Goal: Task Accomplishment & Management: Use online tool/utility

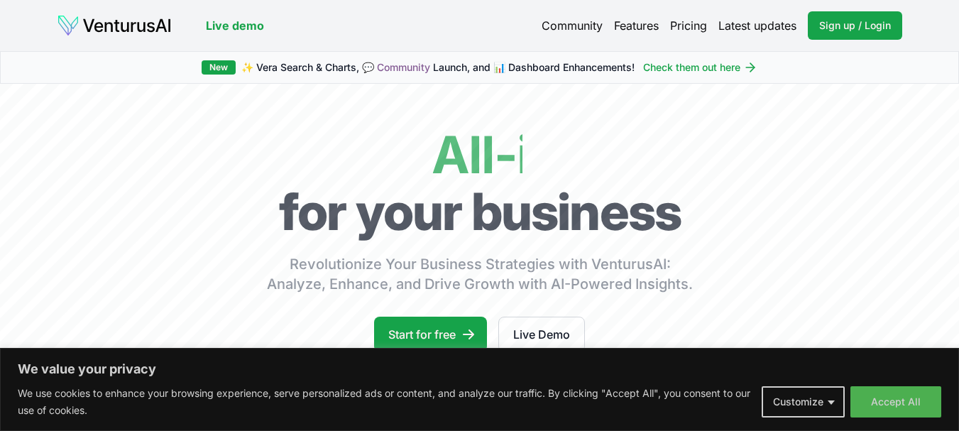
click at [904, 398] on button "Accept All" at bounding box center [896, 401] width 91 height 31
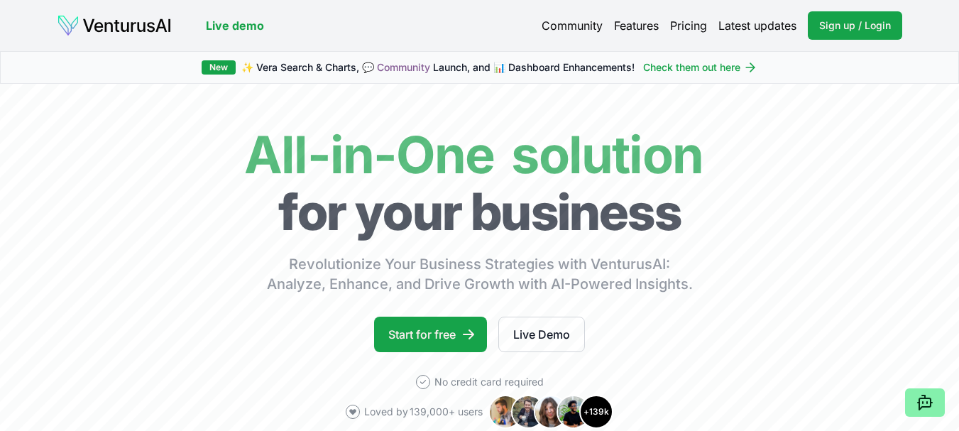
click at [702, 26] on link "Pricing" at bounding box center [688, 25] width 37 height 17
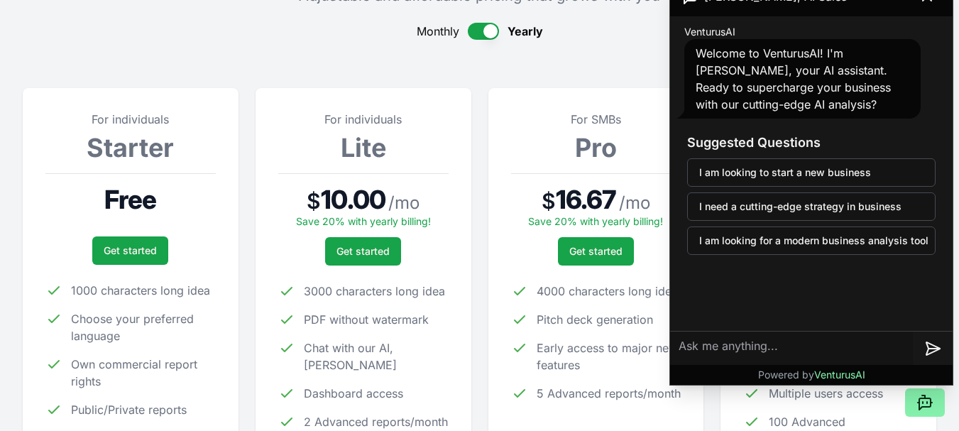
scroll to position [213, 0]
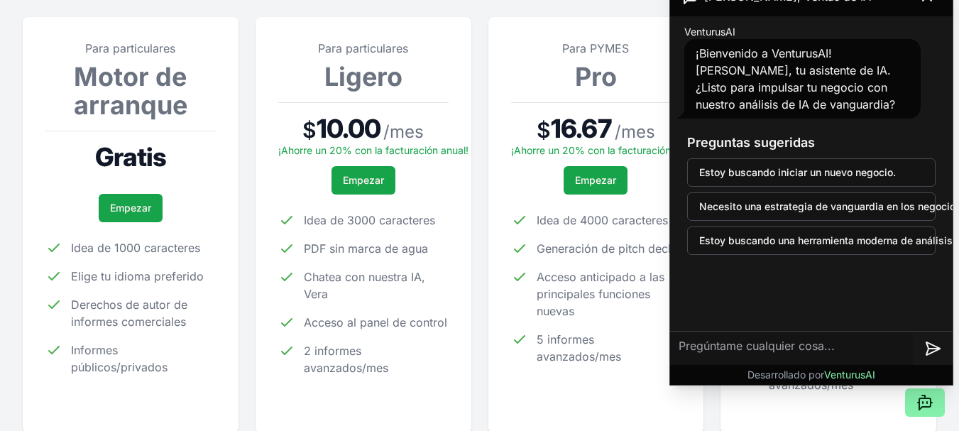
click at [479, 305] on section "Para particulares Motor de arranque Gratis Empezar Idea de 1000 caracteres Elig…" at bounding box center [480, 212] width 914 height 442
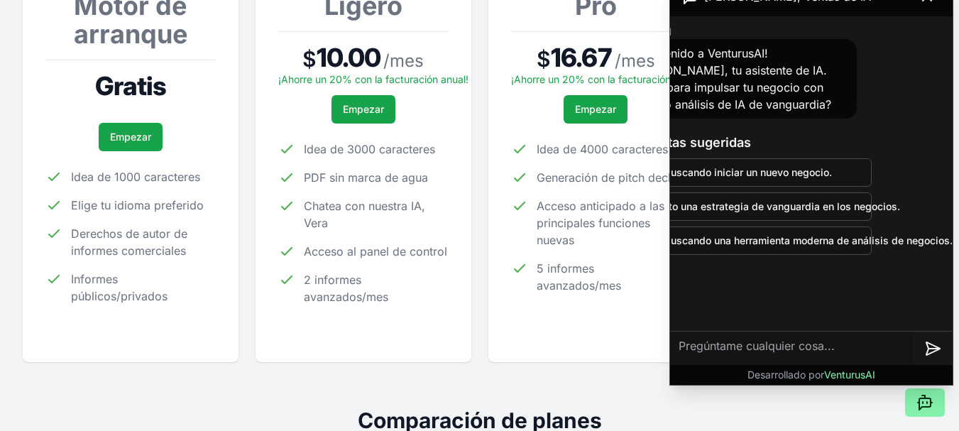
scroll to position [0, 0]
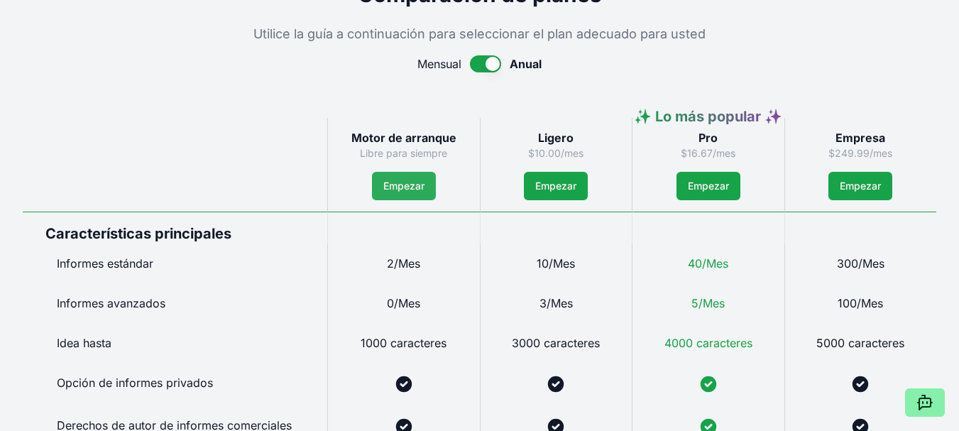
scroll to position [284, 0]
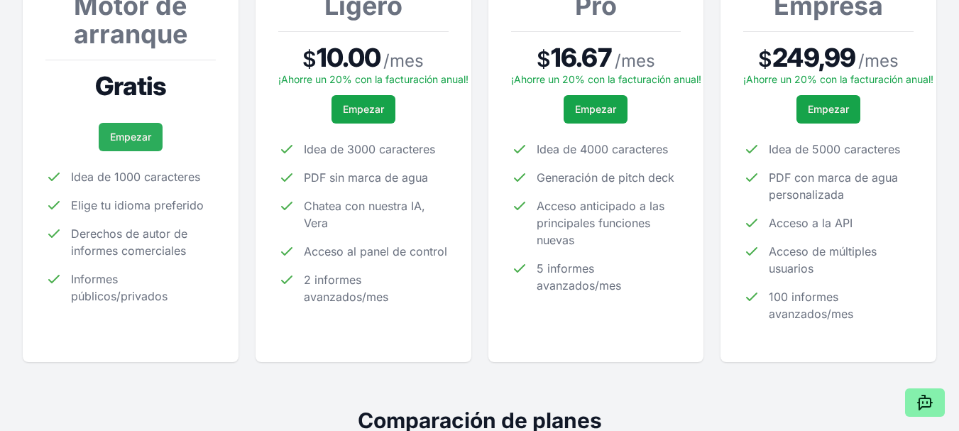
click at [134, 145] on link "Empezar" at bounding box center [131, 137] width 64 height 28
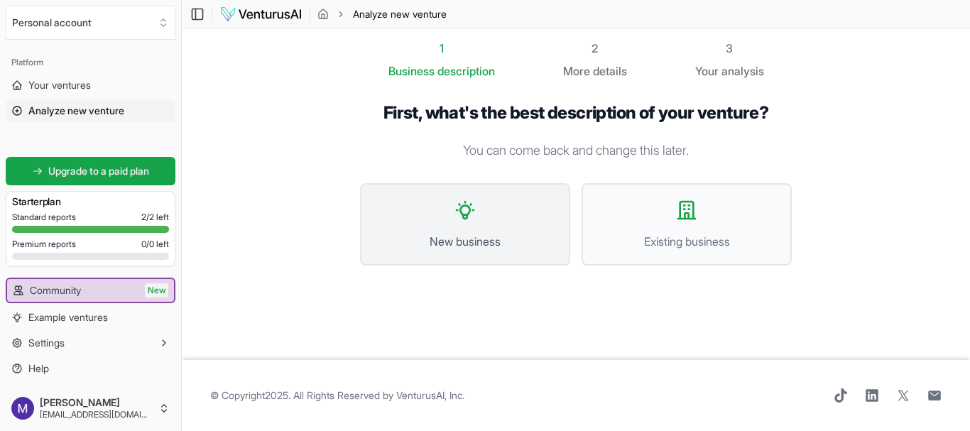
click at [522, 236] on span "New business" at bounding box center [465, 241] width 179 height 17
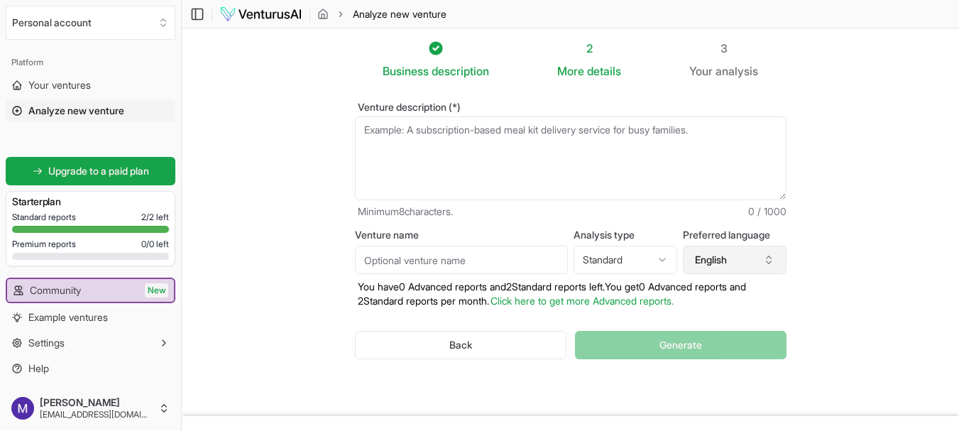
click at [749, 263] on button "English" at bounding box center [735, 260] width 104 height 28
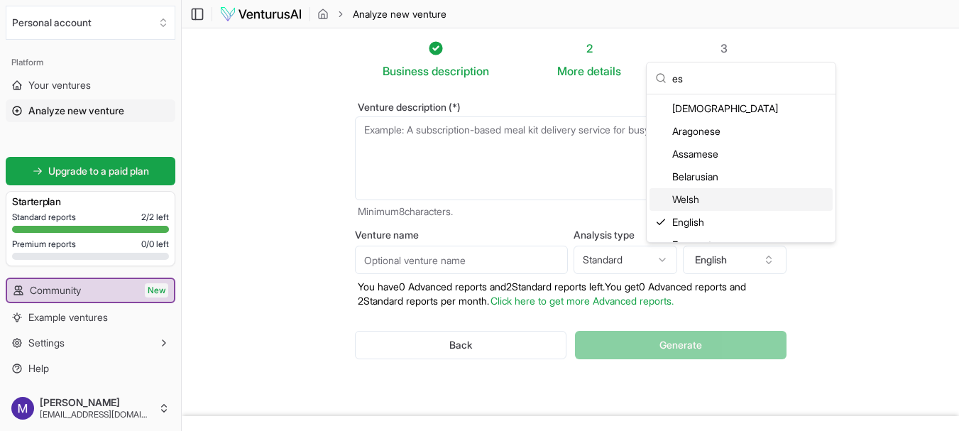
drag, startPoint x: 768, startPoint y: 80, endPoint x: 645, endPoint y: 72, distance: 123.1
click at [645, 72] on body "We value your privacy We use cookies to enhance your browsing experience, serve…" at bounding box center [479, 215] width 959 height 431
type input "e"
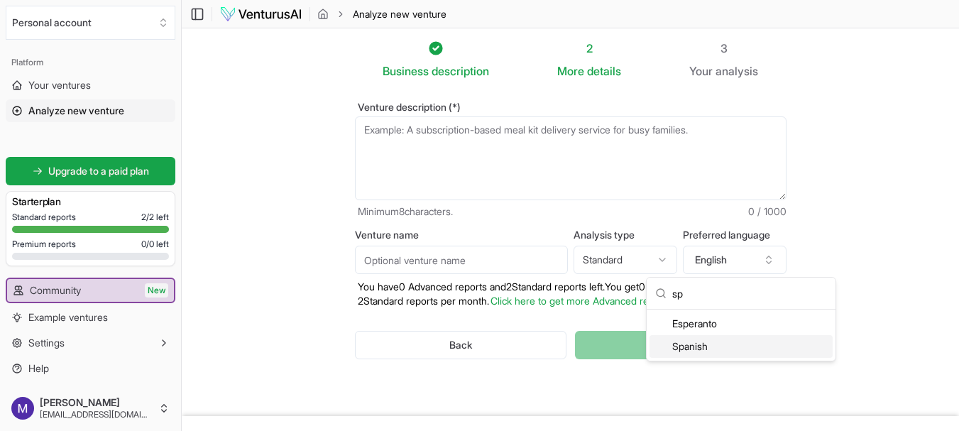
type input "sp"
click at [714, 347] on div "Spanish" at bounding box center [741, 346] width 183 height 23
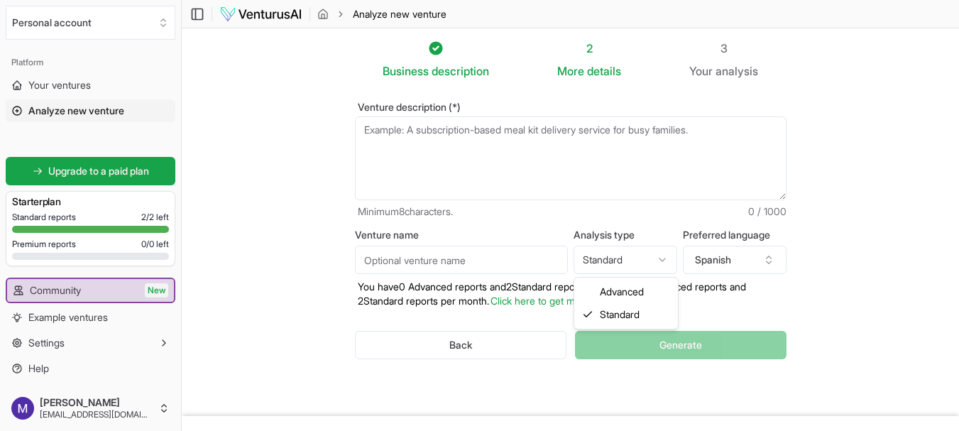
click at [626, 265] on html "We value your privacy We use cookies to enhance your browsing experience, serve…" at bounding box center [479, 215] width 959 height 431
select select "advanced"
click at [477, 266] on input "Venture name" at bounding box center [461, 260] width 213 height 28
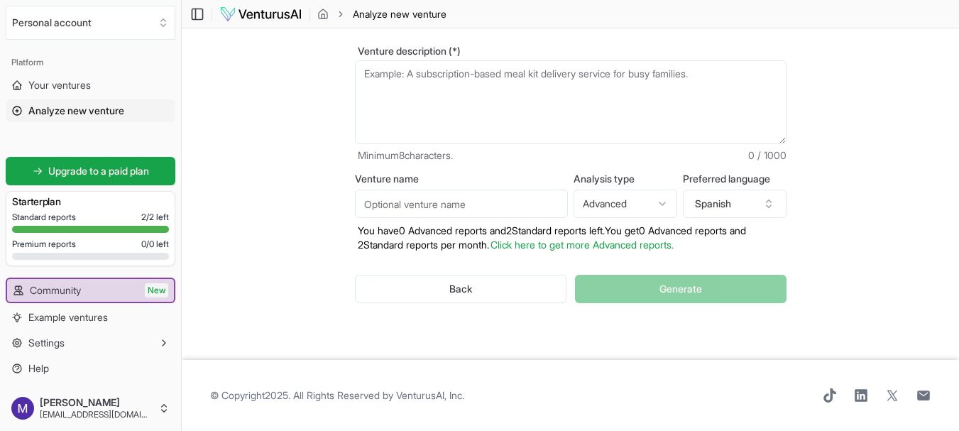
click at [420, 109] on textarea "Venture description (*)" at bounding box center [571, 102] width 432 height 84
paste textarea "PUXIMA es un aceite de masaje comestible y seguro para la piel —con versiones c…"
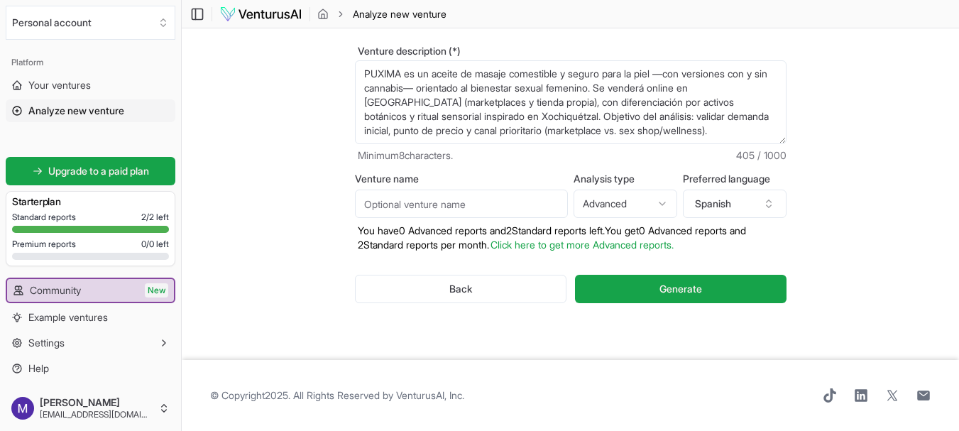
type textarea "PUXIMA es un aceite de masaje comestible y seguro para la piel —con versiones c…"
click at [432, 210] on input "Venture name" at bounding box center [461, 204] width 213 height 28
type input "P"
click at [436, 213] on input "Venture name" at bounding box center [461, 204] width 213 height 28
paste input "DTC online"
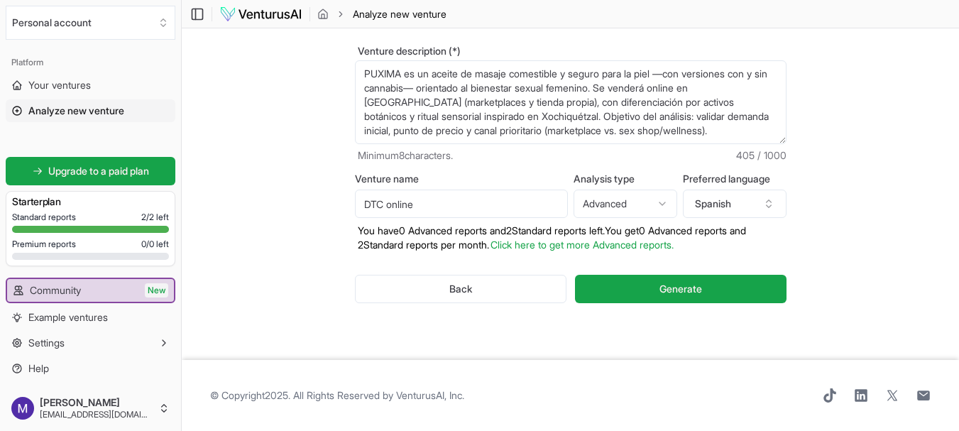
click at [364, 200] on input "DTC online" at bounding box center [461, 204] width 213 height 28
type input "PUXIMA-DTC online"
drag, startPoint x: 366, startPoint y: 75, endPoint x: 701, endPoint y: 153, distance: 343.4
click at [701, 153] on div "Venture description (*) PUXIMA es un aceite de masaje comestible y seguro para …" at bounding box center [571, 104] width 432 height 116
paste textarea "ES — Opción 1 (DTC online): PUXIMA es un aceite de masaje comestible y seguro p…"
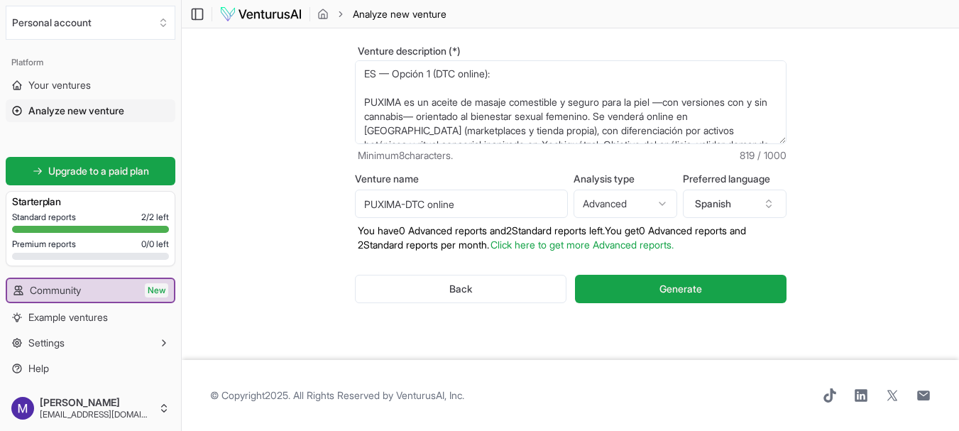
scroll to position [142, 0]
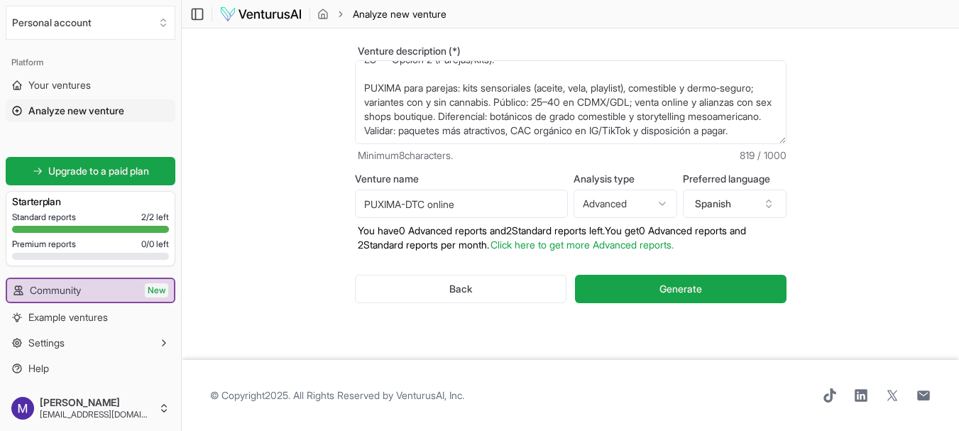
type textarea "ES — Opción 1 (DTC online): PUXIMA es un aceite de masaje comestible y seguro p…"
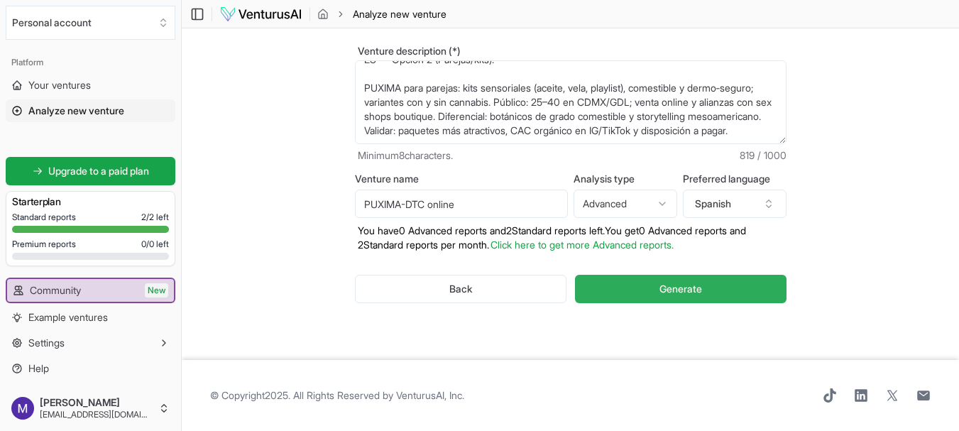
click at [640, 292] on button "Generate" at bounding box center [680, 289] width 211 height 28
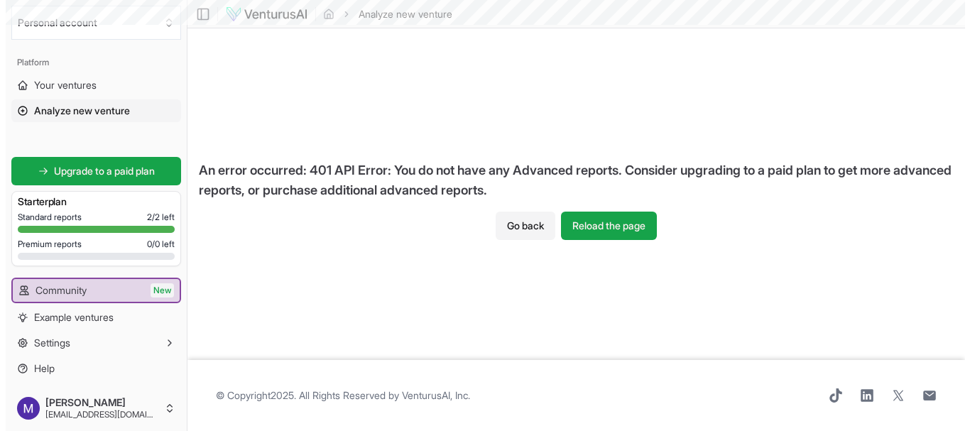
scroll to position [0, 0]
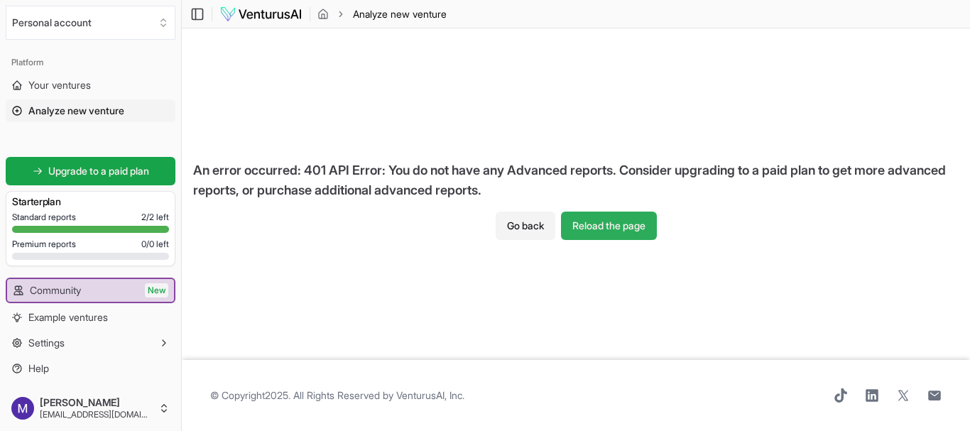
click at [621, 223] on button "Reload the page" at bounding box center [609, 226] width 96 height 28
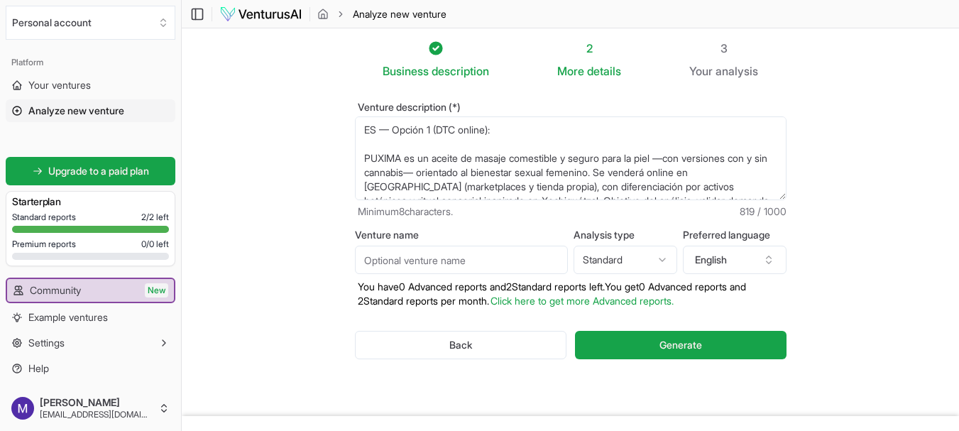
scroll to position [135, 0]
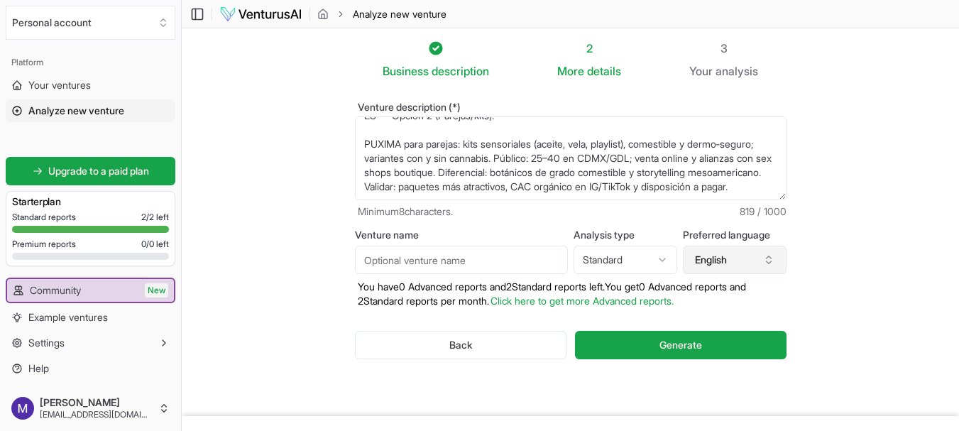
type textarea "ES — Opción 1 (DTC online): PUXIMA es un aceite de masaje comestible y seguro p…"
click at [709, 264] on button "English" at bounding box center [735, 260] width 104 height 28
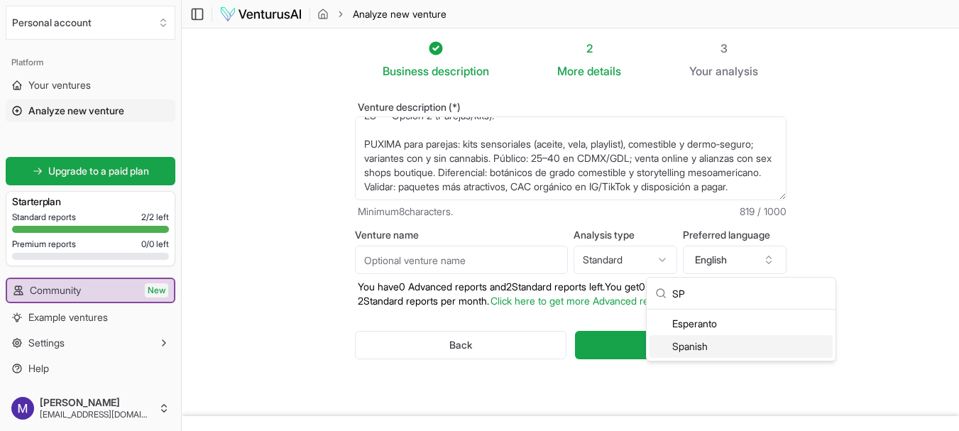
type input "SP"
click at [717, 344] on div "Spanish" at bounding box center [741, 346] width 183 height 23
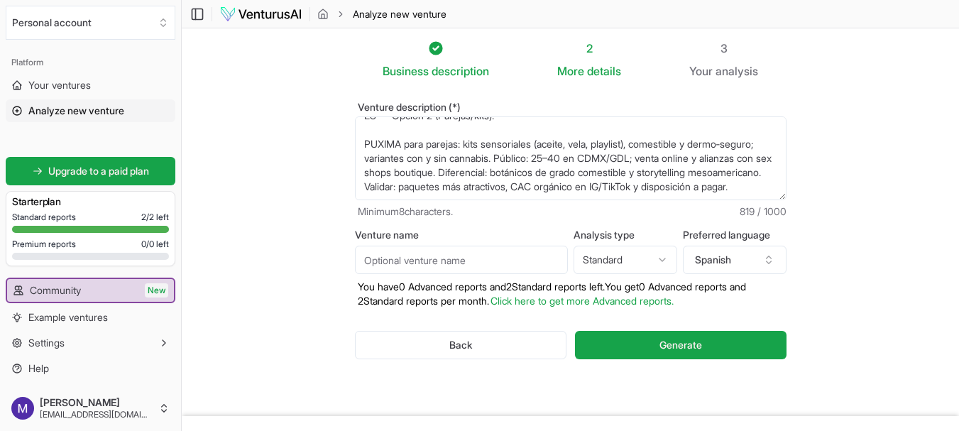
click at [631, 257] on html "We value your privacy We use cookies to enhance your browsing experience, serve…" at bounding box center [479, 215] width 959 height 431
select select "advanced"
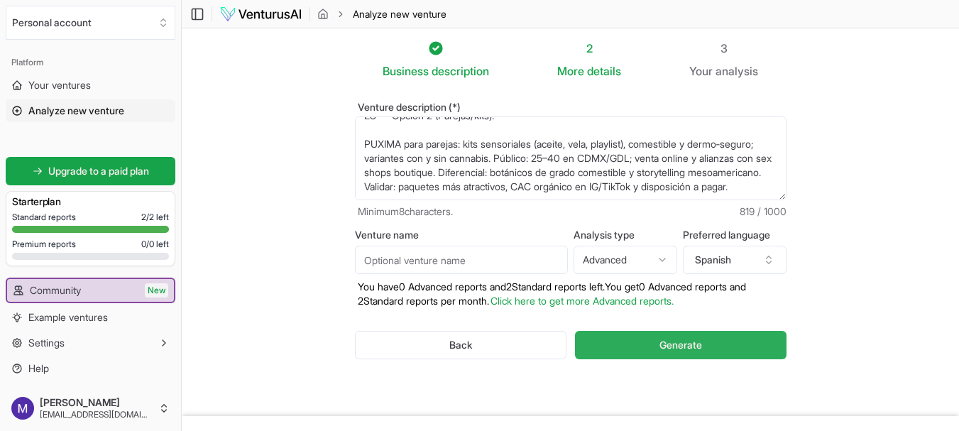
click at [651, 351] on button "Generate" at bounding box center [680, 345] width 211 height 28
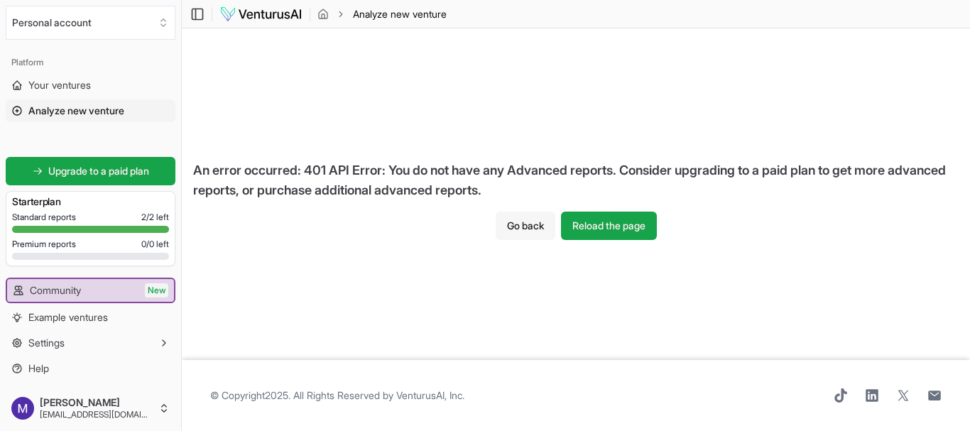
click at [547, 229] on button "Go back" at bounding box center [526, 226] width 60 height 28
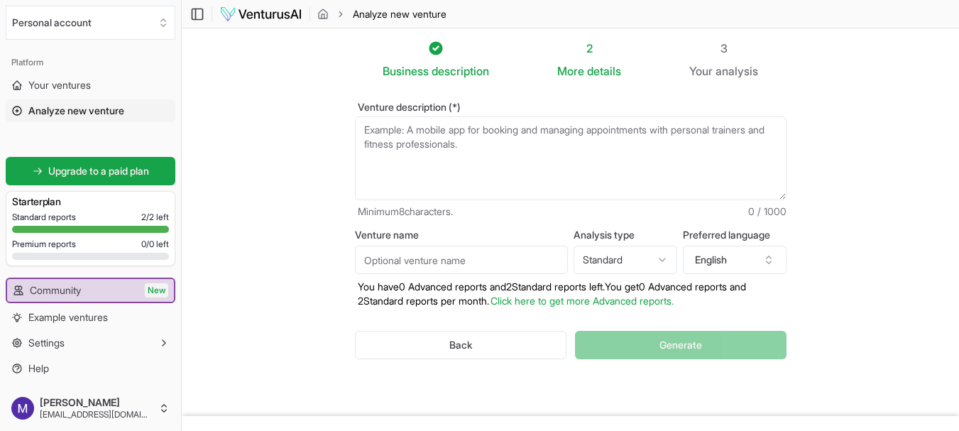
click at [523, 160] on textarea "Venture description (*)" at bounding box center [571, 158] width 432 height 84
paste textarea "ES — Opción 1 (DTC online): PUXIMA es un aceite de masaje comestible y seguro p…"
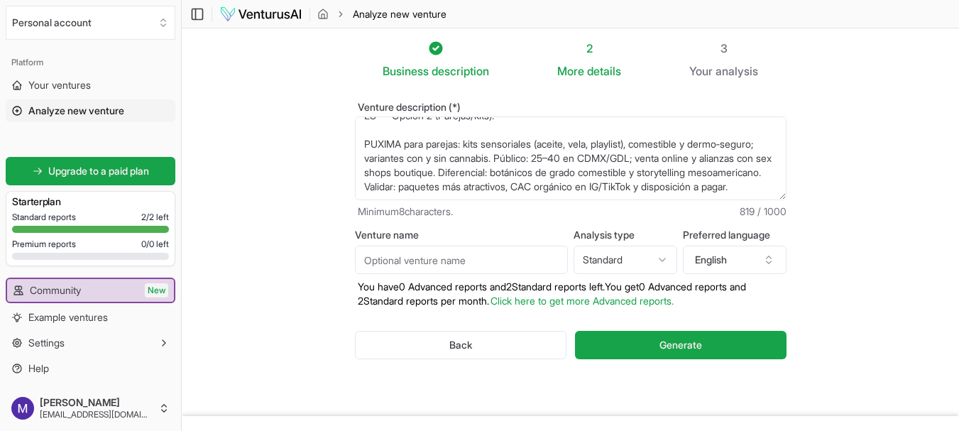
click at [422, 128] on textarea "ES — Opción 1 (DTC online): PUXIMA es un aceite de masaje comestible y seguro p…" at bounding box center [571, 158] width 432 height 84
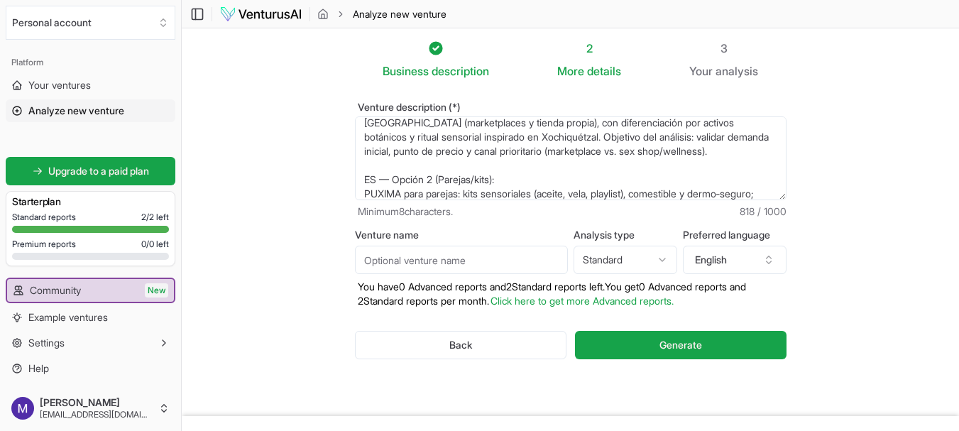
scroll to position [0, 0]
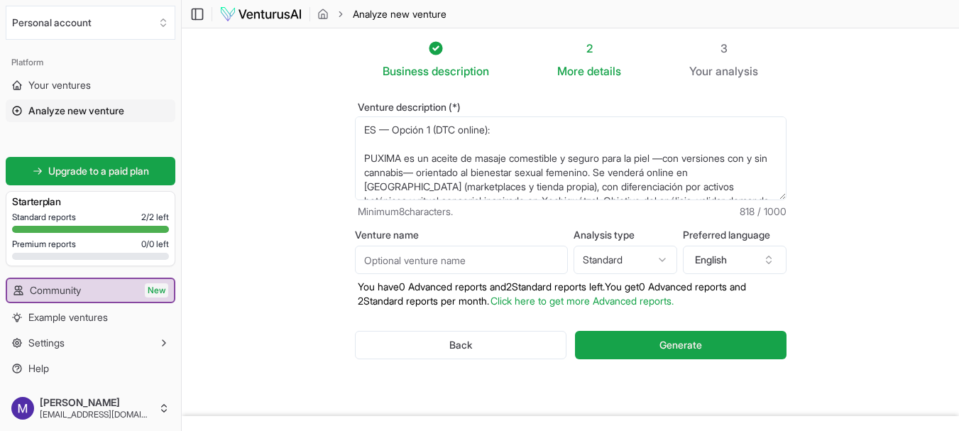
click at [423, 148] on textarea "ES — Opción 1 (DTC online): PUXIMA es un aceite de masaje comestible y seguro p…" at bounding box center [571, 158] width 432 height 84
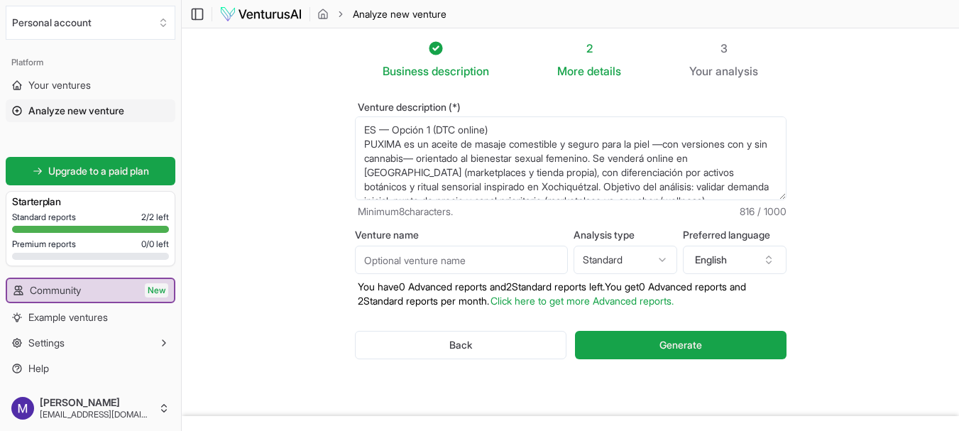
scroll to position [71, 0]
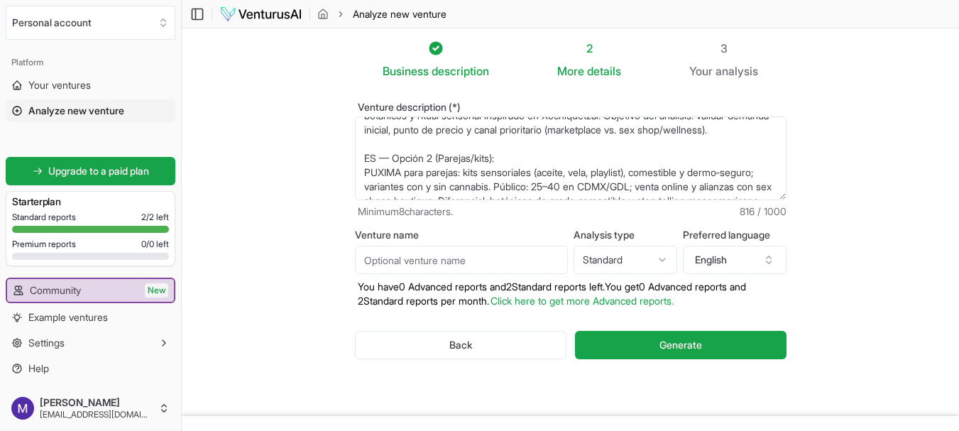
click at [511, 160] on textarea "ES — Opción 1 (DTC online) PUXIMA es un aceite de masaje comestible y seguro pa…" at bounding box center [571, 158] width 432 height 84
type textarea "ES — Opción 1 (DTC online) PUXIMA es un aceite de masaje comestible y seguro pa…"
click at [617, 266] on html "We value your privacy We use cookies to enhance your browsing experience, serve…" at bounding box center [479, 215] width 959 height 431
select select "advanced"
click at [723, 265] on button "English" at bounding box center [735, 260] width 104 height 28
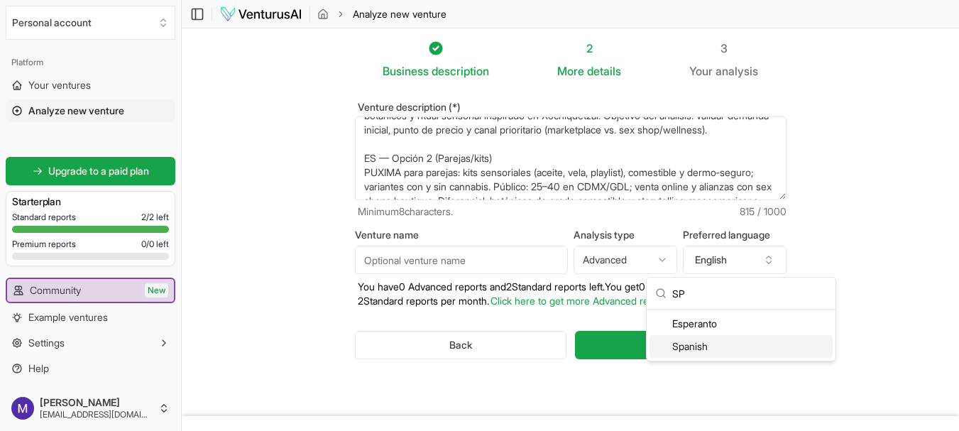
type input "SP"
click at [715, 341] on div "Spanish" at bounding box center [741, 346] width 183 height 23
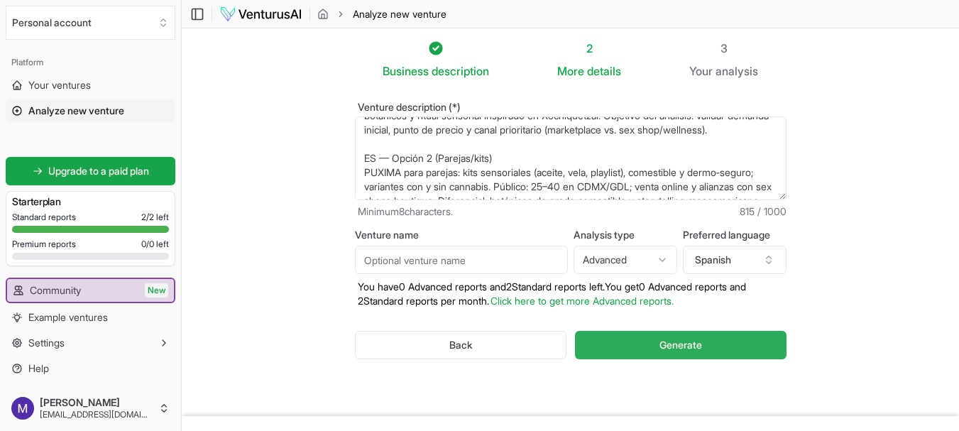
click at [713, 342] on button "Generate" at bounding box center [680, 345] width 211 height 28
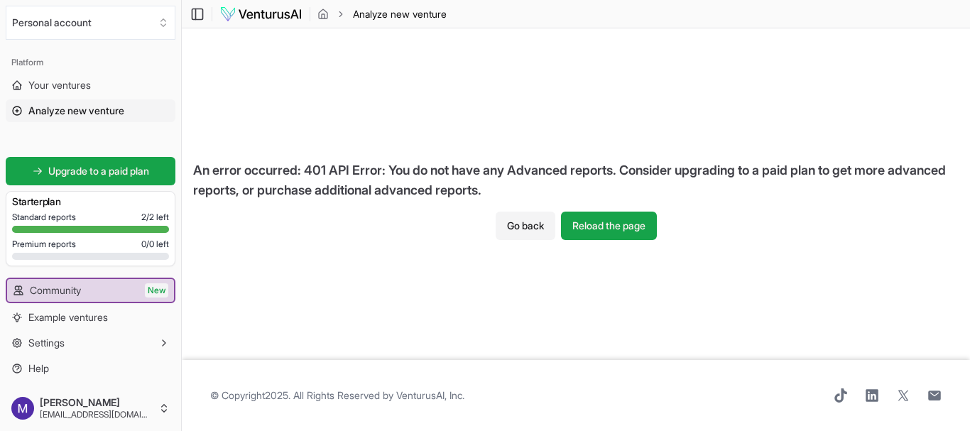
drag, startPoint x: 591, startPoint y: 229, endPoint x: 552, endPoint y: 267, distance: 54.2
click at [562, 280] on div "An error occurred: 401 API Error: You do not have any Advanced reports. Conside…" at bounding box center [576, 194] width 788 height 332
click at [522, 234] on button "Go back" at bounding box center [526, 226] width 60 height 28
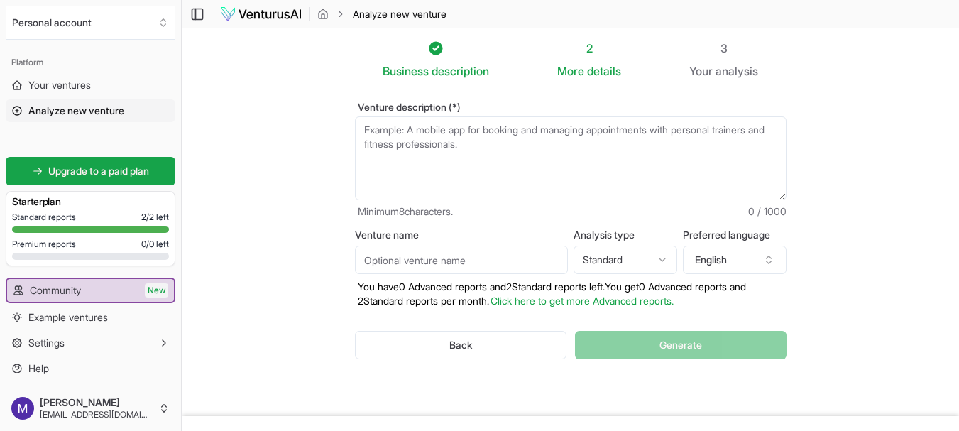
click at [449, 170] on textarea "Venture description (*)" at bounding box center [571, 158] width 432 height 84
paste textarea "ES — Opción 1 (DTC online): PUXIMA es un aceite de masaje comestible y seguro p…"
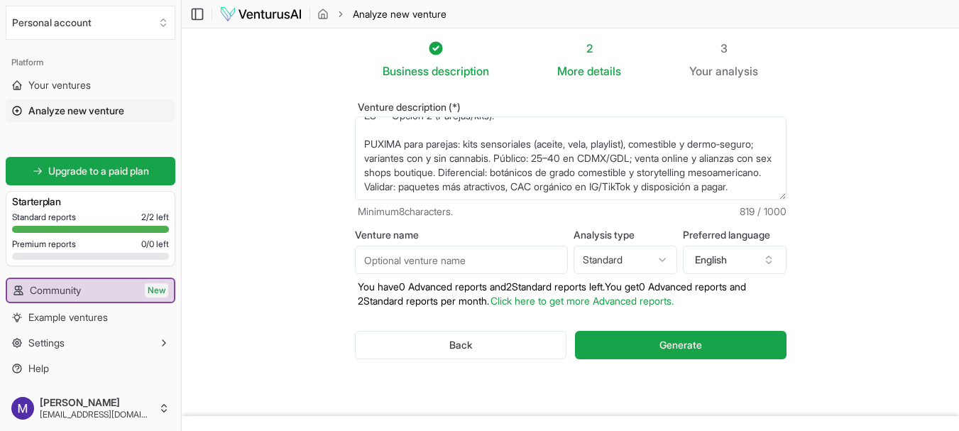
scroll to position [0, 0]
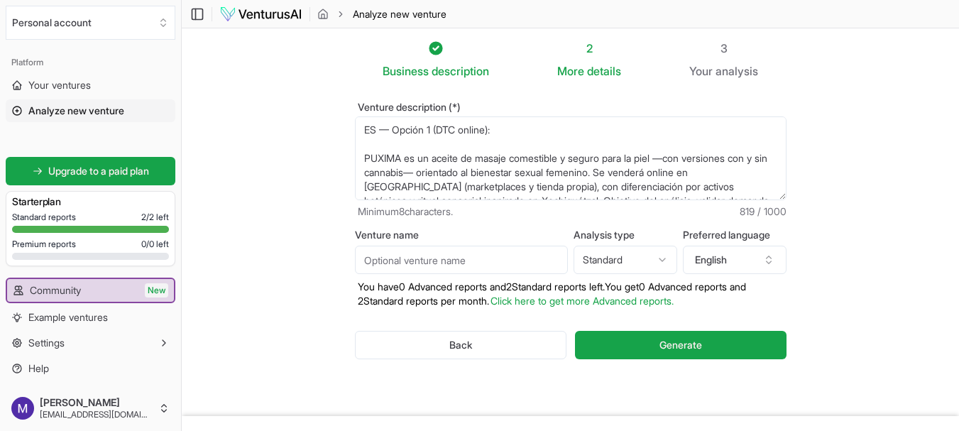
drag, startPoint x: 501, startPoint y: 136, endPoint x: 356, endPoint y: 126, distance: 144.4
click at [356, 126] on textarea "ES — Opción 1 (DTC online): PUXIMA es un aceite de masaje comestible y seguro p…" at bounding box center [571, 158] width 432 height 84
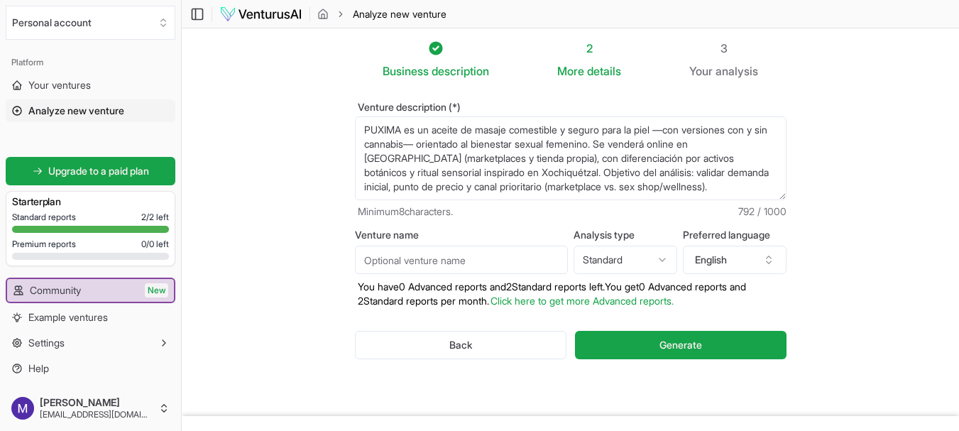
click at [380, 148] on textarea "PUXIMA es un aceite de masaje comestible y seguro para la piel —con versiones c…" at bounding box center [571, 158] width 432 height 84
click at [366, 141] on textarea "PUXIMA es un aceite de masaje comestible y seguro para la piel —con versiones c…" at bounding box center [571, 158] width 432 height 84
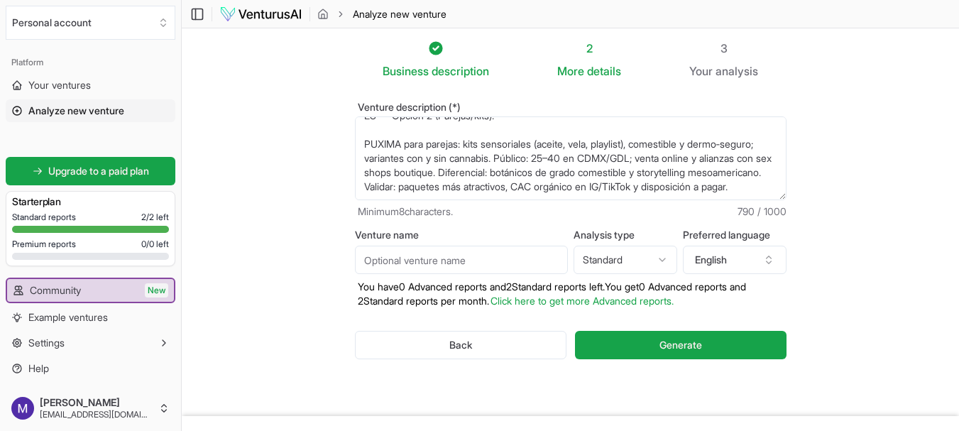
scroll to position [43, 0]
drag, startPoint x: 370, startPoint y: 159, endPoint x: 586, endPoint y: 229, distance: 227.0
click at [586, 229] on form "Venture description (*) PUXIMA es un aceite de masaje comestible y seguro para …" at bounding box center [571, 242] width 432 height 280
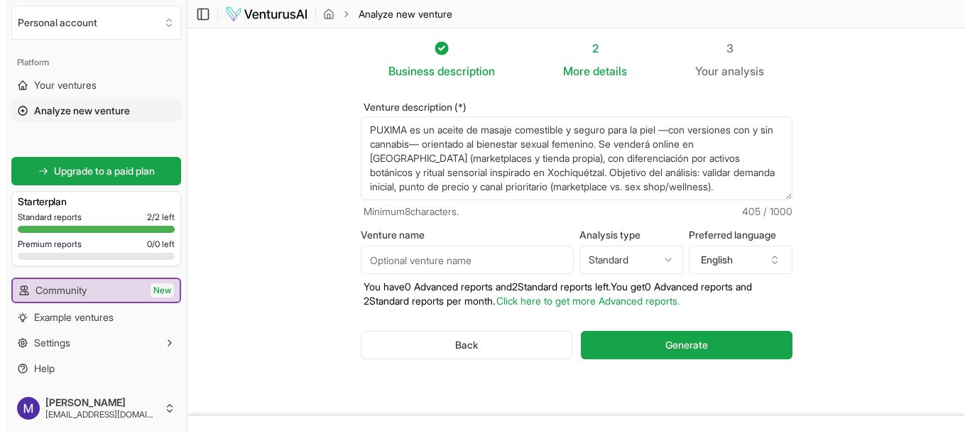
scroll to position [0, 0]
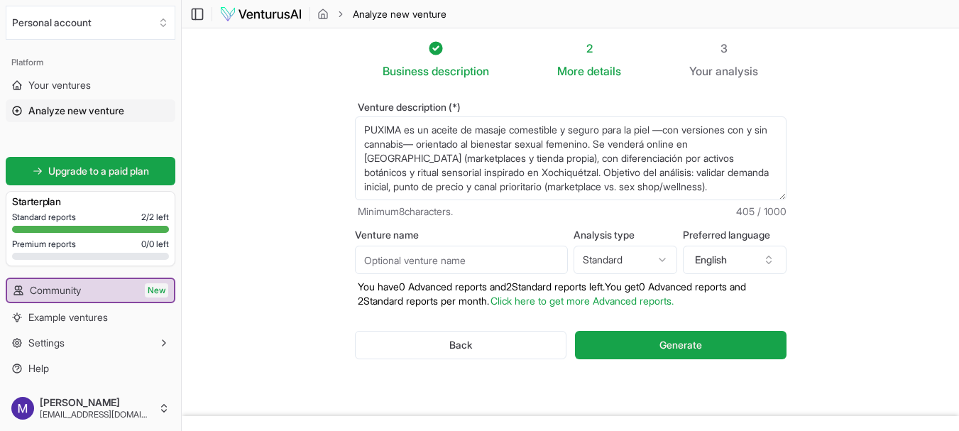
type textarea "PUXIMA es un aceite de masaje comestible y seguro para la piel —con versiones c…"
click at [616, 258] on html "We value your privacy We use cookies to enhance your browsing experience, serve…" at bounding box center [479, 215] width 959 height 431
select select "advanced"
click at [731, 270] on button "English" at bounding box center [735, 260] width 104 height 28
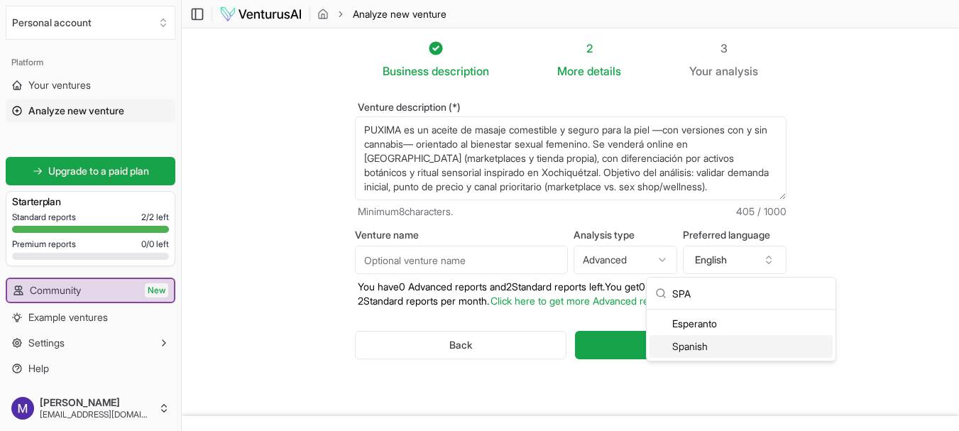
type input "SPA"
click at [695, 349] on div "Spanish" at bounding box center [741, 346] width 183 height 23
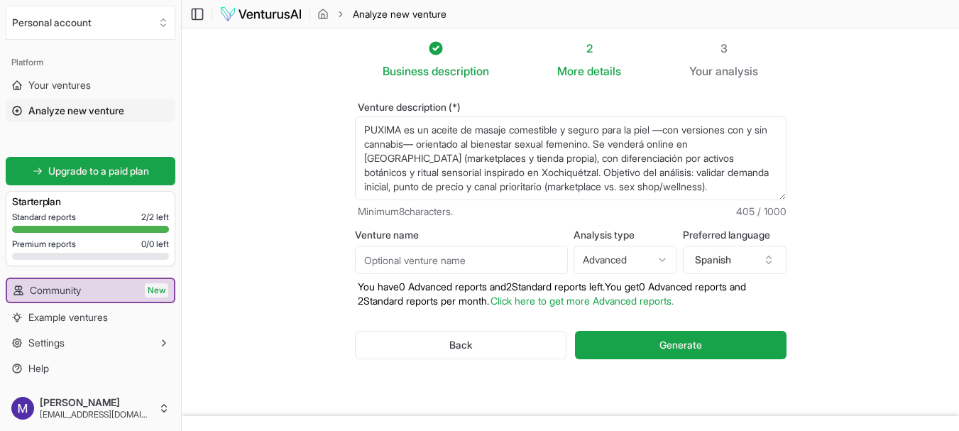
click at [695, 349] on span "Generate" at bounding box center [681, 345] width 43 height 14
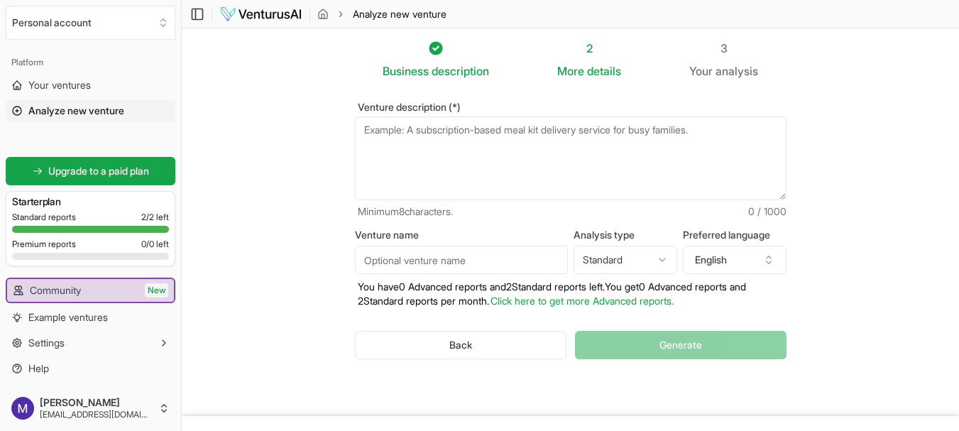
click at [479, 162] on textarea "Venture description (*)" at bounding box center [571, 158] width 432 height 84
paste textarea "LO — Ipsumd 8 (SIT ametco): ADIPIS el se doeius, temp‑inci utlabor etd —magn al…"
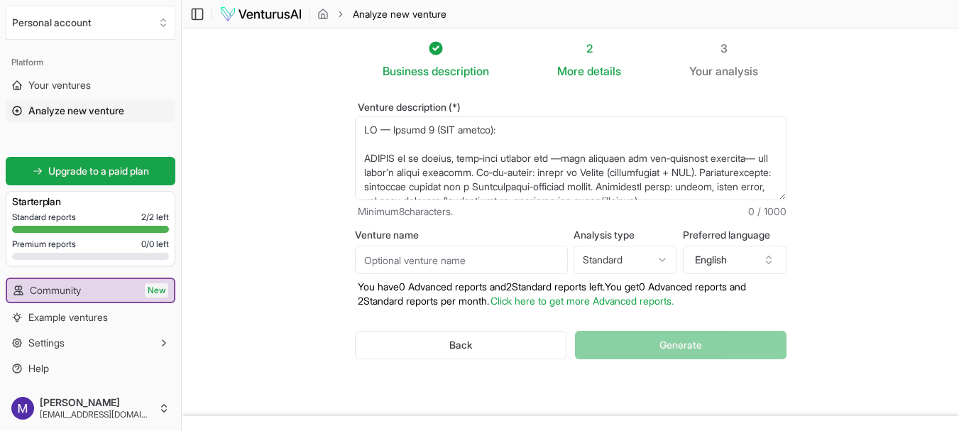
scroll to position [220, 0]
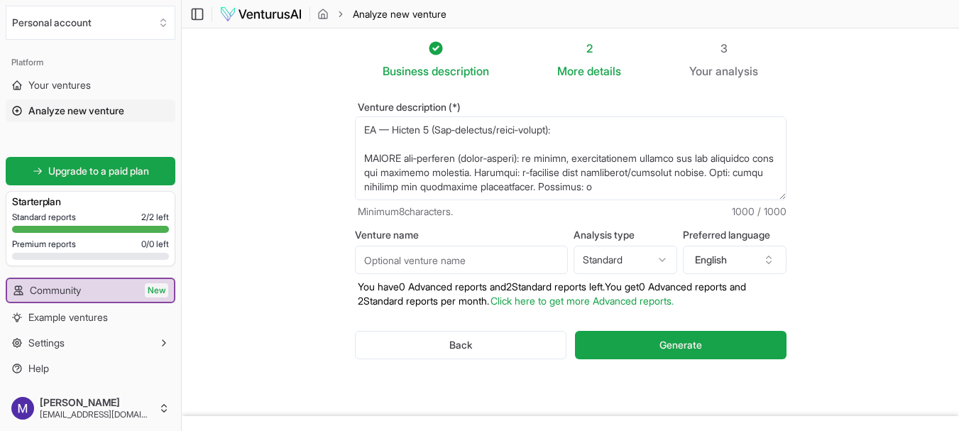
type textarea "LO — Ipsumd 8 (SIT ametco): ADIPIS el se doeius, temp‑inci utlabor etd —magn al…"
click at [633, 258] on html "We value your privacy We use cookies to enhance your browsing experience, serve…" at bounding box center [479, 215] width 959 height 431
select select "advanced"
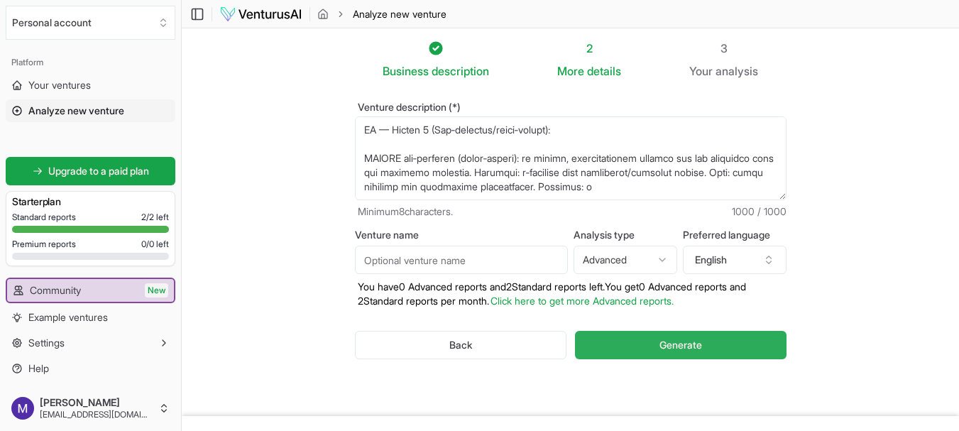
click at [664, 344] on span "Generate" at bounding box center [681, 345] width 43 height 14
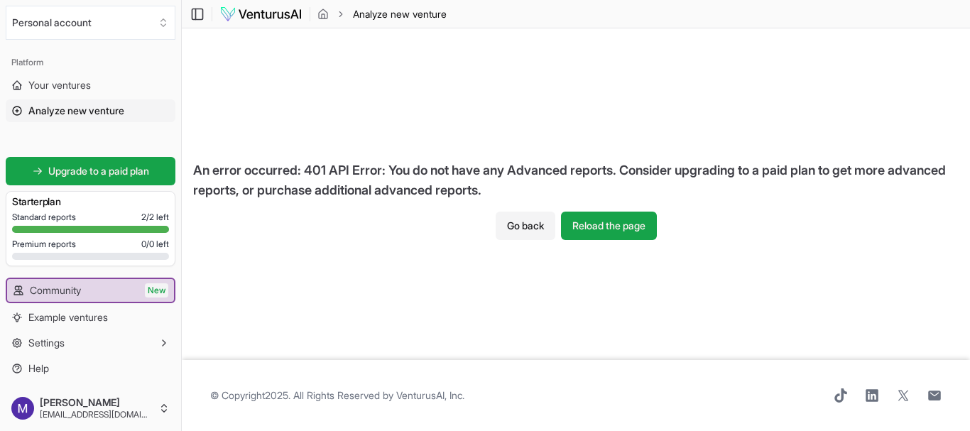
click at [246, 16] on img at bounding box center [260, 14] width 83 height 17
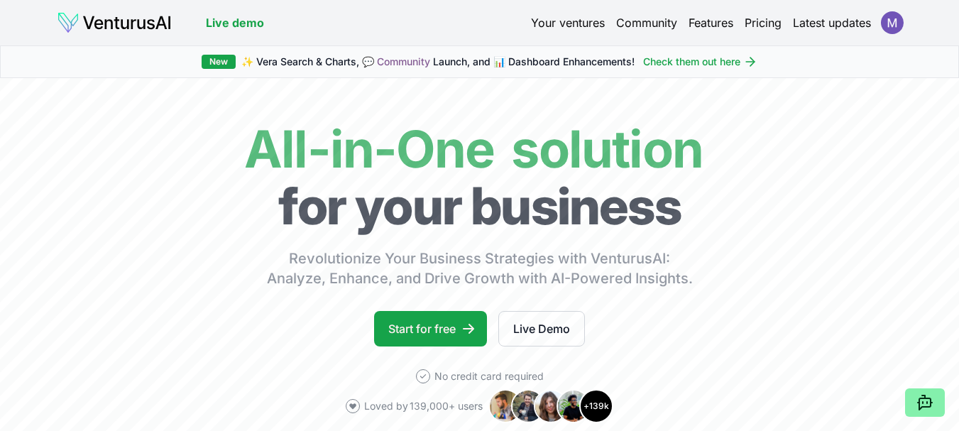
click at [892, 28] on html "We value your privacy We use cookies to enhance your browsing experience, serve…" at bounding box center [479, 215] width 959 height 431
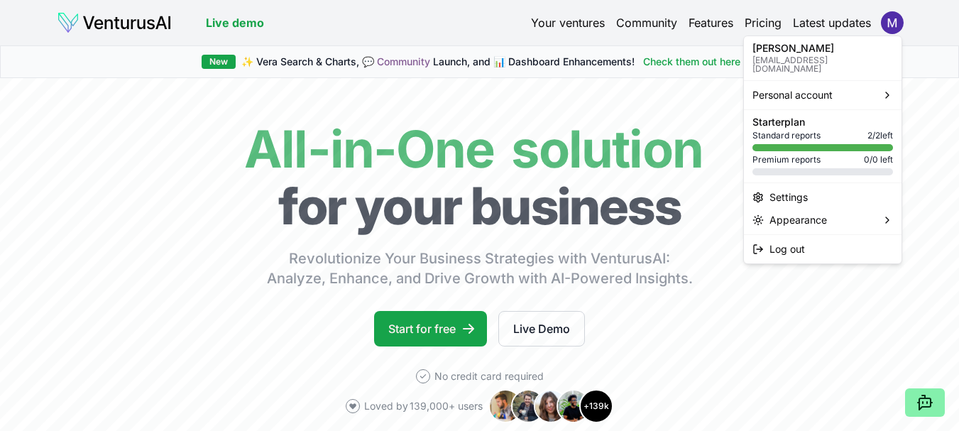
click at [423, 317] on html "We value your privacy We use cookies to enhance your browsing experience, serve…" at bounding box center [479, 215] width 959 height 431
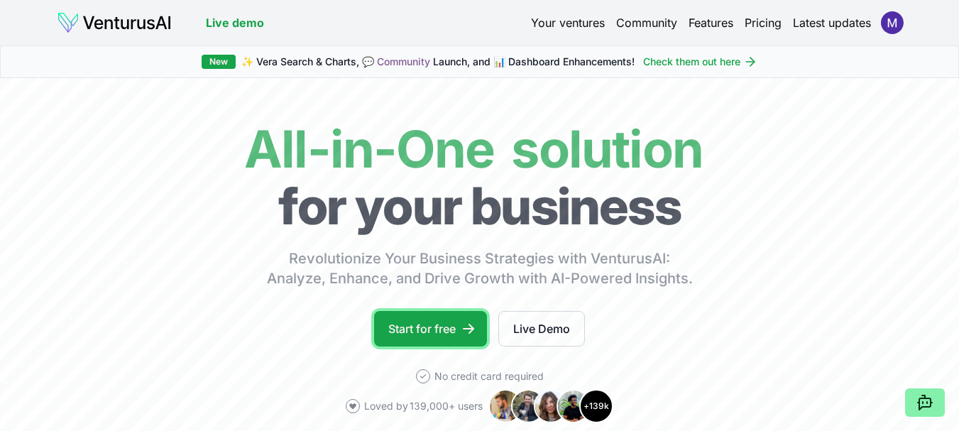
click at [423, 317] on link "Start for free" at bounding box center [430, 329] width 113 height 36
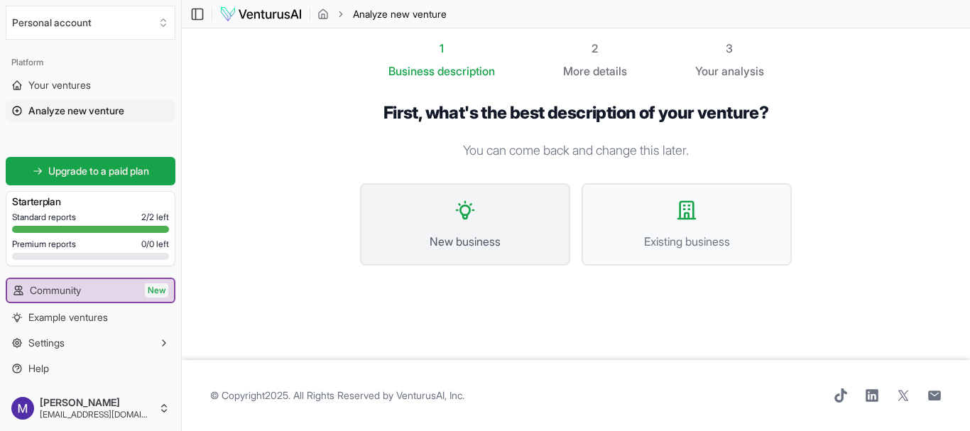
click at [494, 224] on button "New business" at bounding box center [465, 224] width 210 height 82
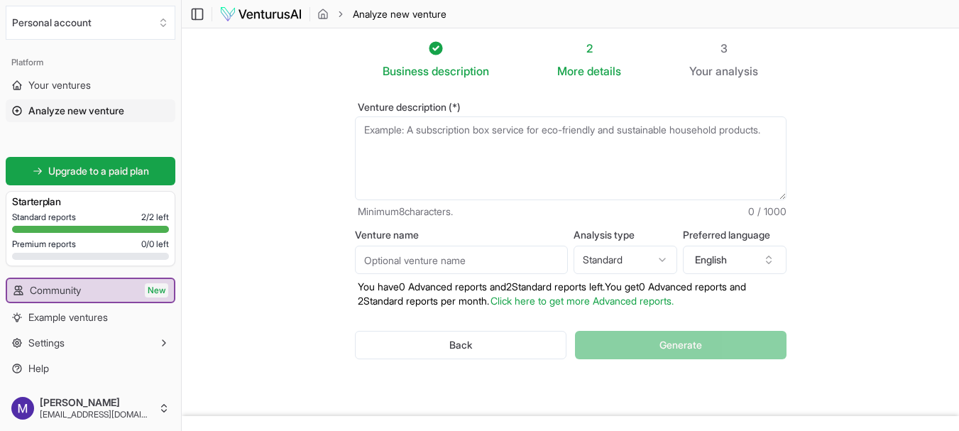
click at [491, 160] on textarea "Venture description (*)" at bounding box center [571, 158] width 432 height 84
paste textarea "EN — Option 1 (DTC online): PUXIMA is an edible, skin‑safe massage oil —with ca…"
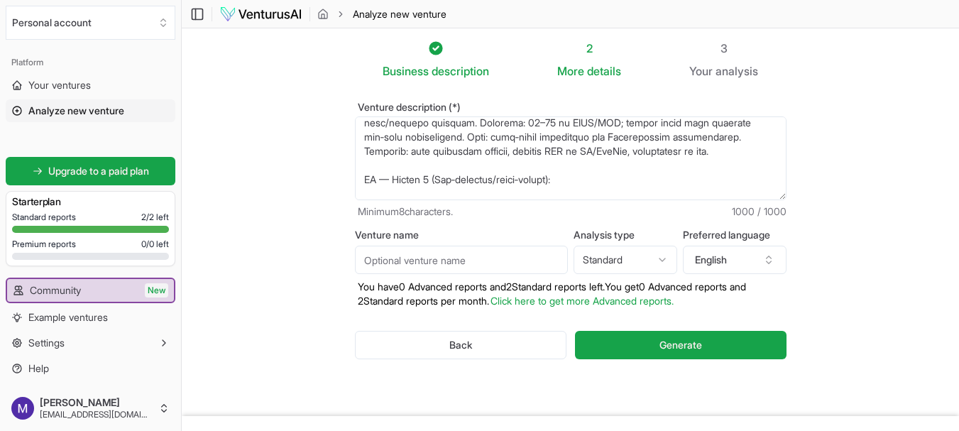
scroll to position [220, 0]
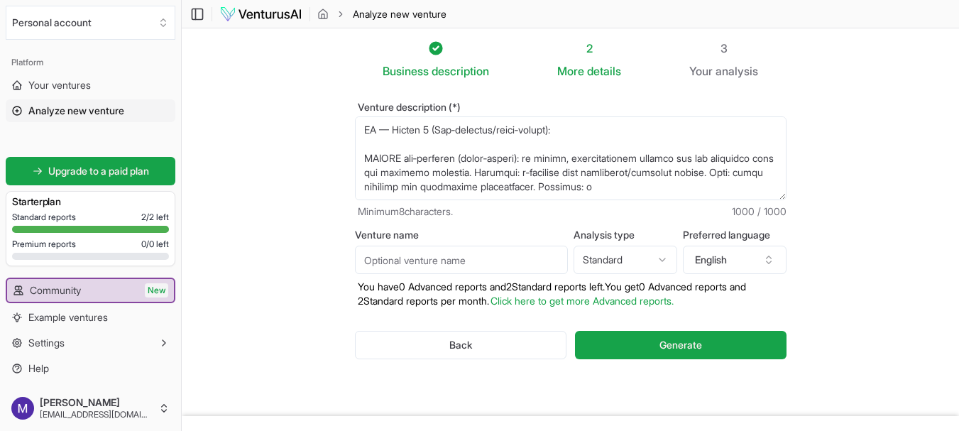
click at [491, 138] on textarea "Venture description (*)" at bounding box center [571, 158] width 432 height 84
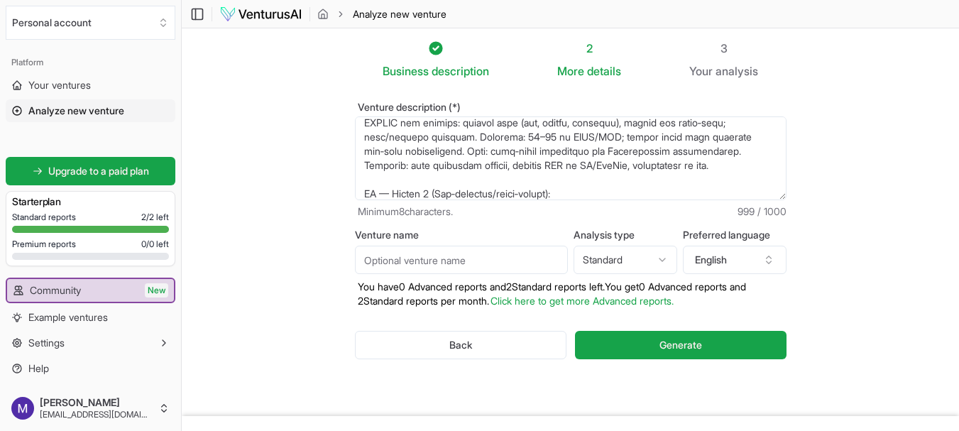
scroll to position [64, 0]
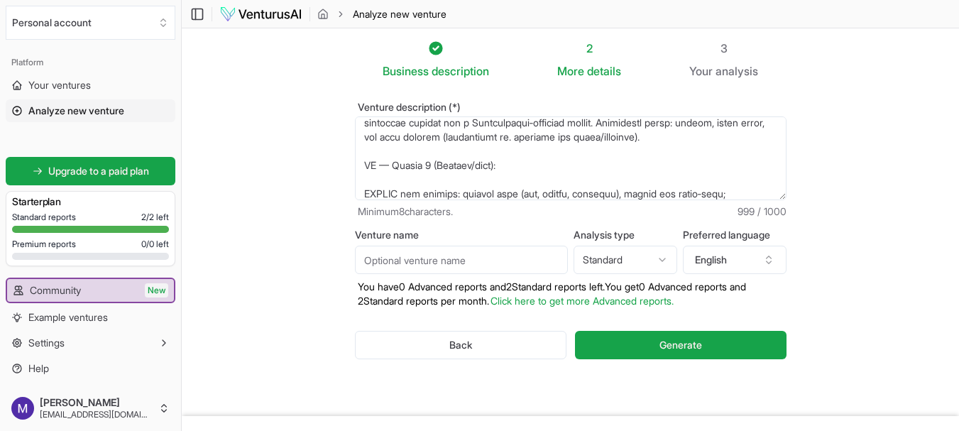
click at [486, 163] on textarea "Venture description (*)" at bounding box center [571, 158] width 432 height 84
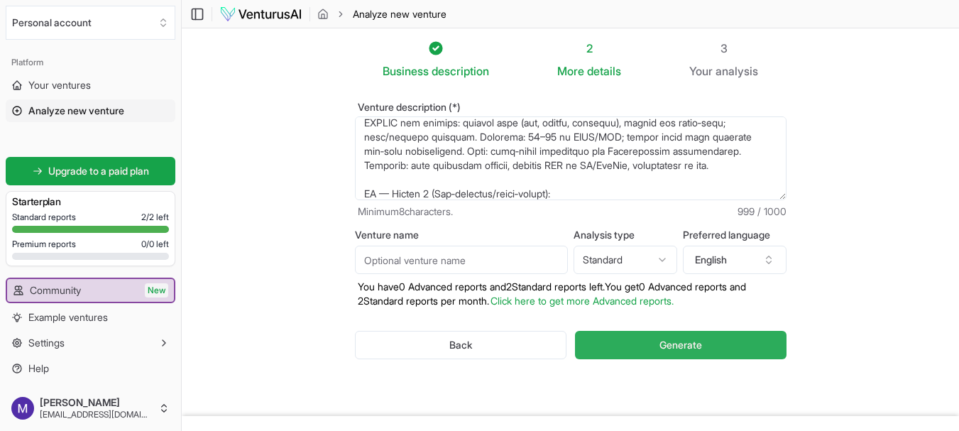
type textarea "EN — Option 1 (DTC online): PUXIMA is an edible, skin‑safe massage oil —with ca…"
click at [684, 348] on span "Generate" at bounding box center [681, 345] width 43 height 14
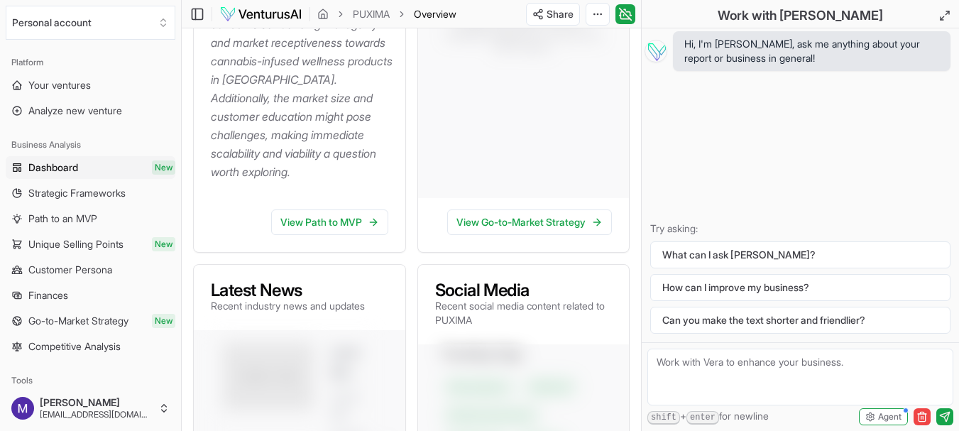
scroll to position [639, 0]
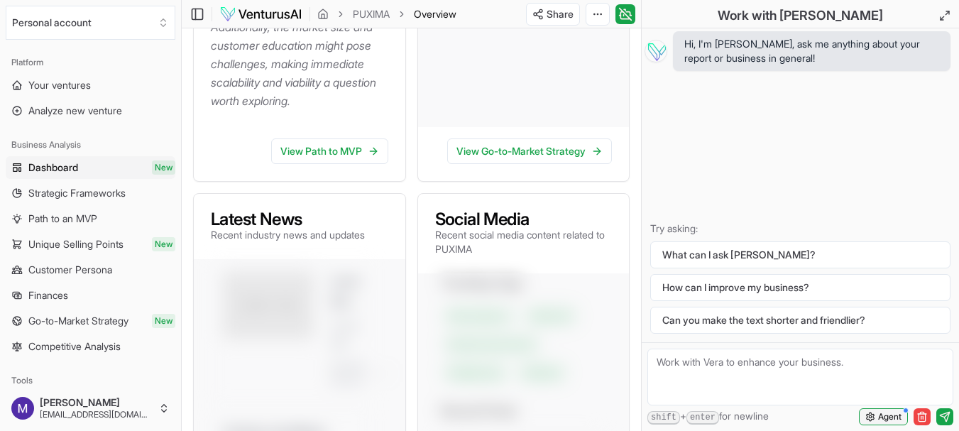
click at [888, 419] on span "Agent" at bounding box center [889, 416] width 23 height 11
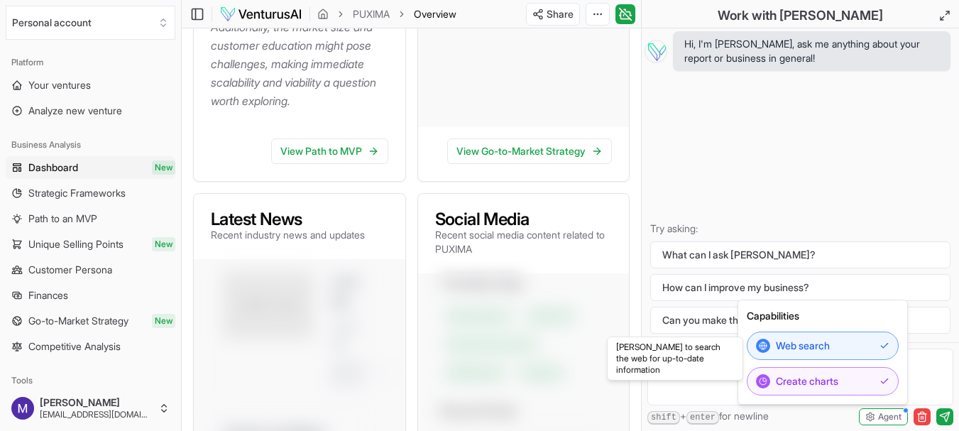
click at [839, 172] on div "Hi, I'm Vera, ask me anything about your report or business in general! Try ask…" at bounding box center [800, 185] width 317 height 314
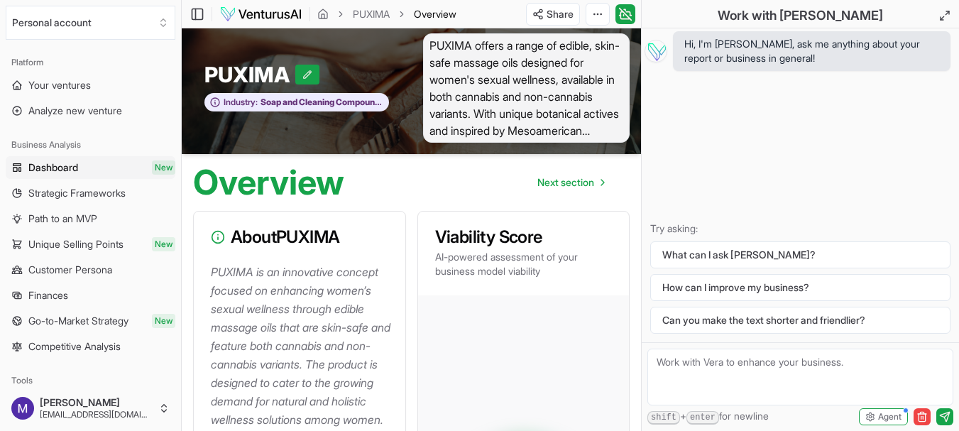
scroll to position [0, 0]
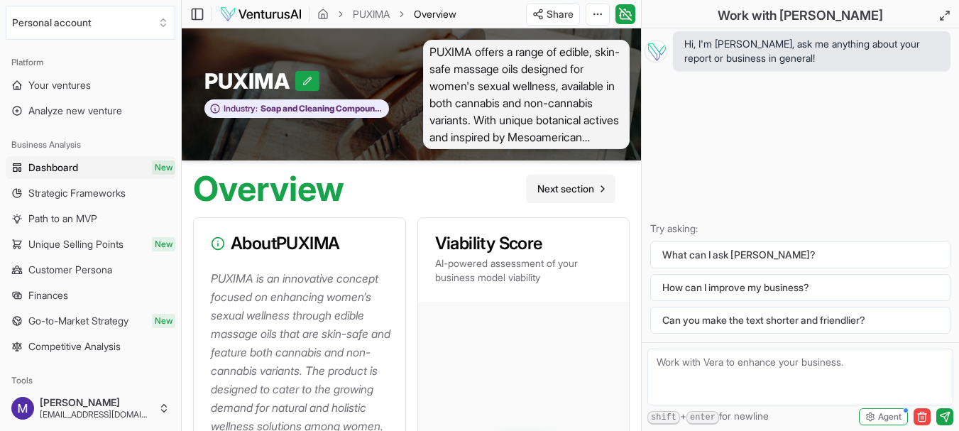
click at [562, 189] on span "Next section" at bounding box center [566, 189] width 57 height 14
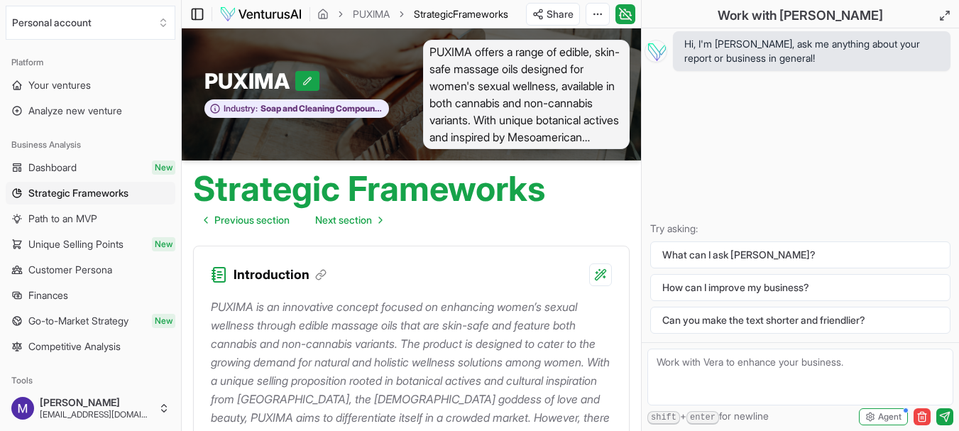
click at [201, 16] on icon at bounding box center [197, 14] width 14 height 17
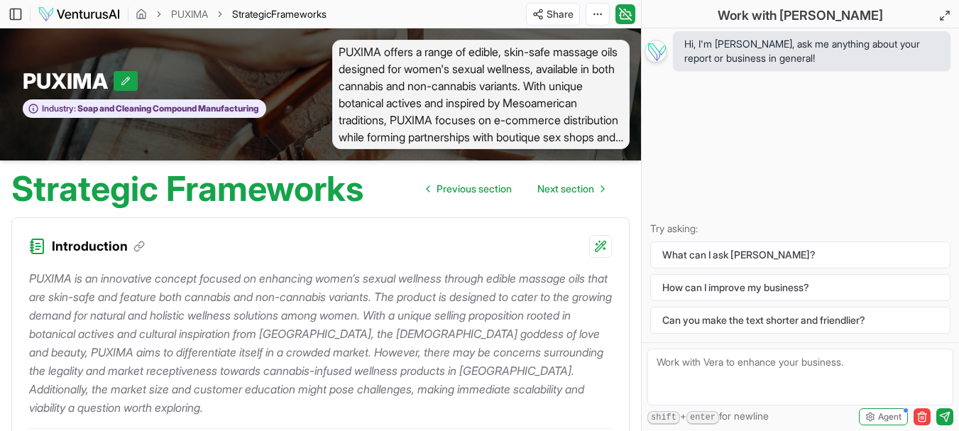
click at [656, 58] on img at bounding box center [656, 51] width 23 height 23
click at [947, 17] on icon at bounding box center [944, 15] width 11 height 11
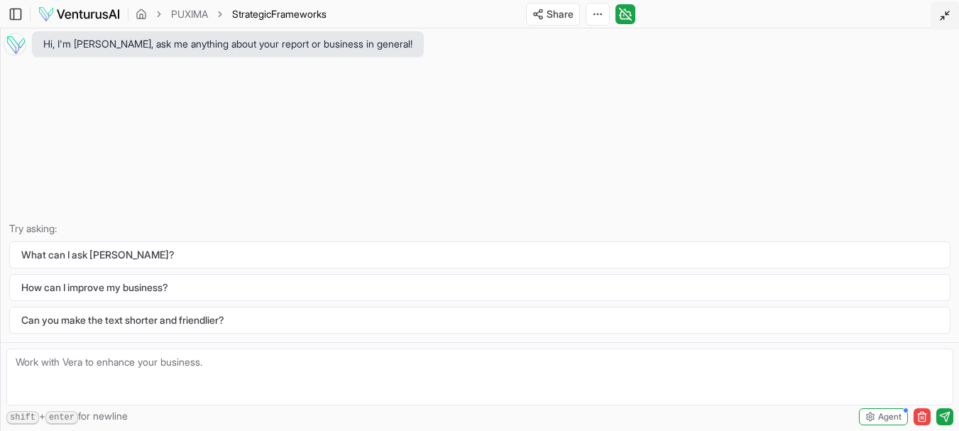
click at [947, 17] on icon at bounding box center [944, 15] width 11 height 11
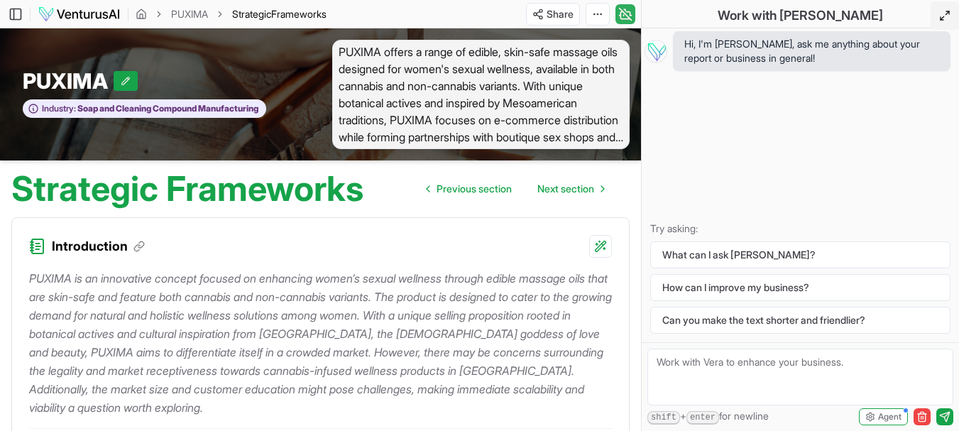
click at [625, 13] on icon at bounding box center [626, 14] width 12 height 12
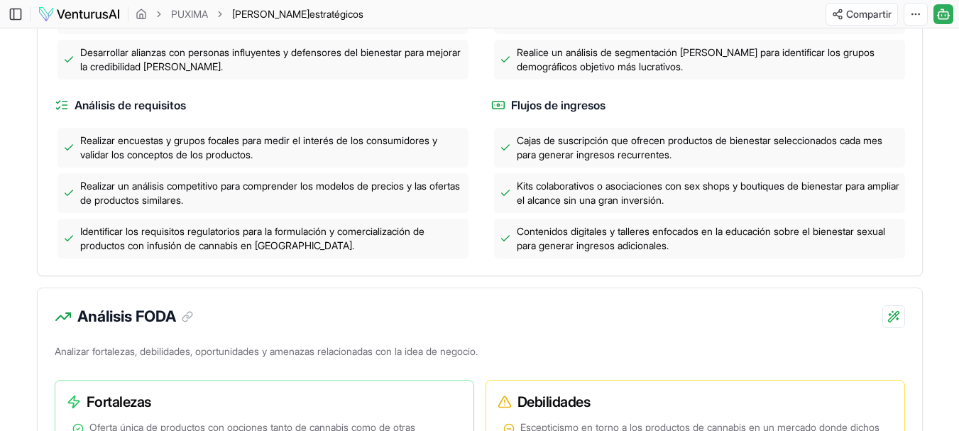
scroll to position [781, 0]
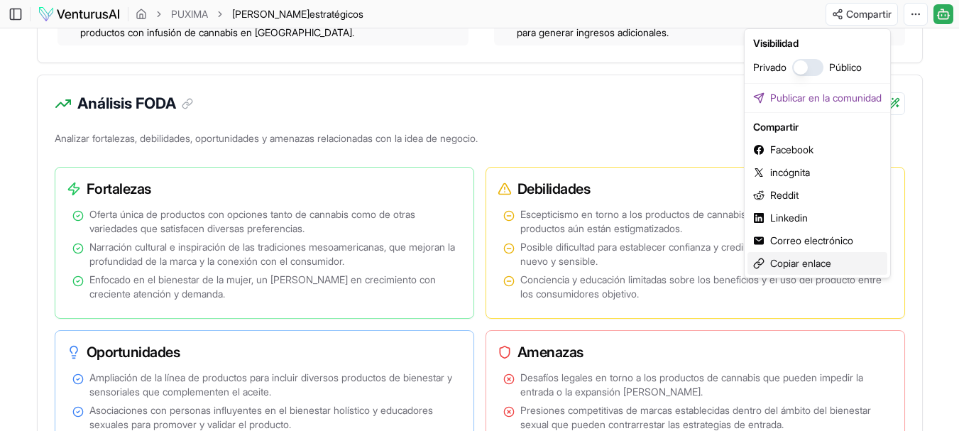
click at [814, 262] on font "Copiar enlace" at bounding box center [800, 263] width 61 height 12
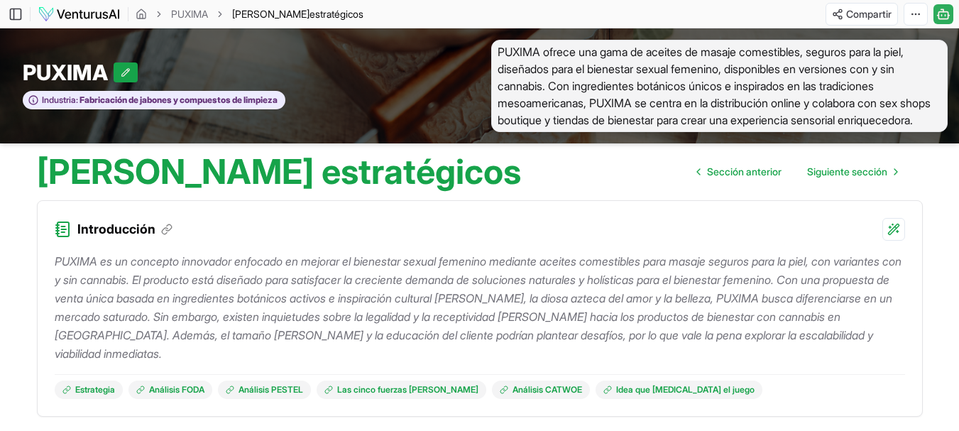
scroll to position [142, 0]
